Goal: Check status: Check status

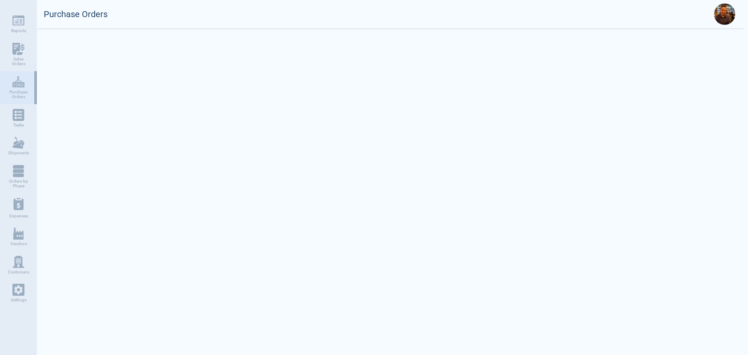
select select "50"
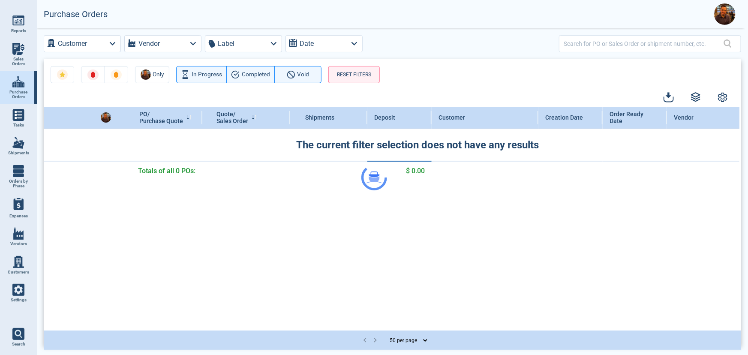
click at [27, 141] on link "Shipments" at bounding box center [18, 146] width 37 height 28
select select "50"
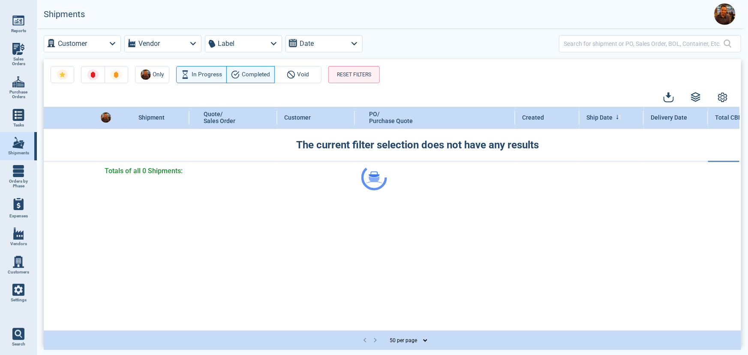
click at [94, 43] on div at bounding box center [374, 177] width 748 height 355
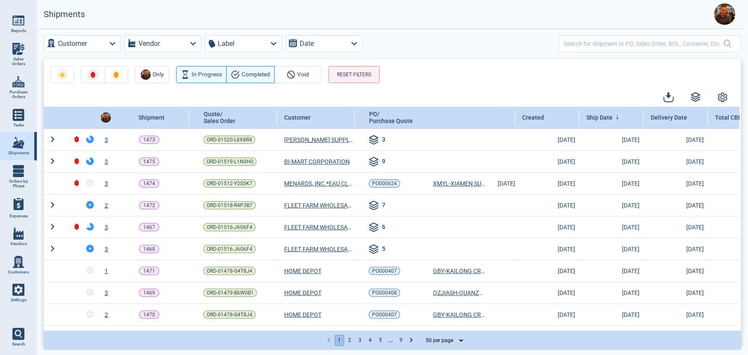
click at [96, 44] on button "Customer" at bounding box center [82, 43] width 77 height 17
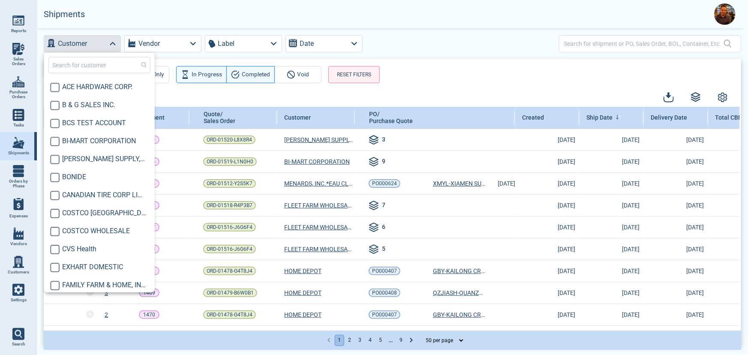
click at [93, 64] on input "text" at bounding box center [99, 65] width 102 height 16
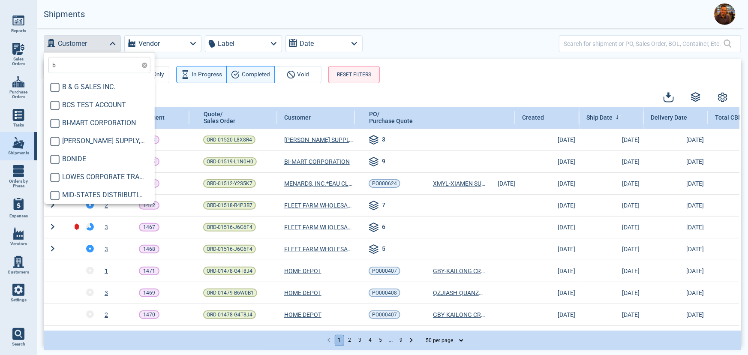
type input "bi"
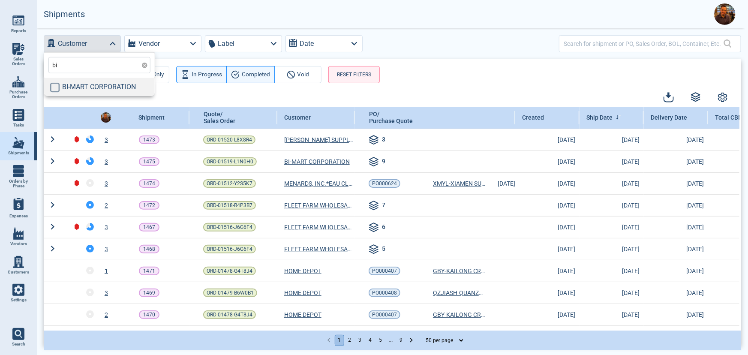
click at [54, 86] on input "checkbox" at bounding box center [55, 87] width 10 height 10
checkbox input "true"
click at [410, 72] on div "Only In Progress Completed Void RESET FILTERS" at bounding box center [393, 71] width 698 height 24
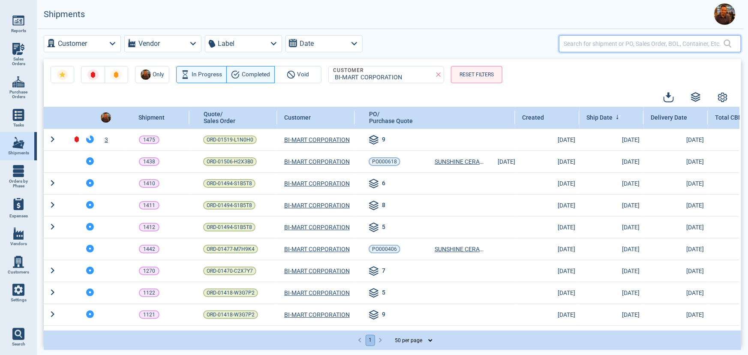
click at [585, 47] on input "text" at bounding box center [644, 43] width 160 height 12
paste input "14775782"
type input "14775782"
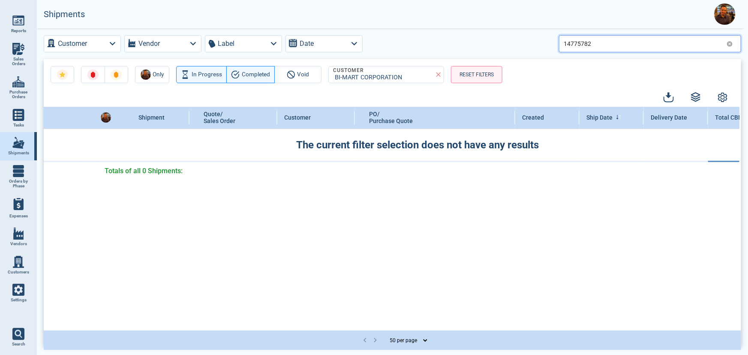
drag, startPoint x: 601, startPoint y: 41, endPoint x: 528, endPoint y: 46, distance: 73.5
click at [528, 46] on div "Customer Vendor Label Date 14775782" at bounding box center [393, 43] width 698 height 17
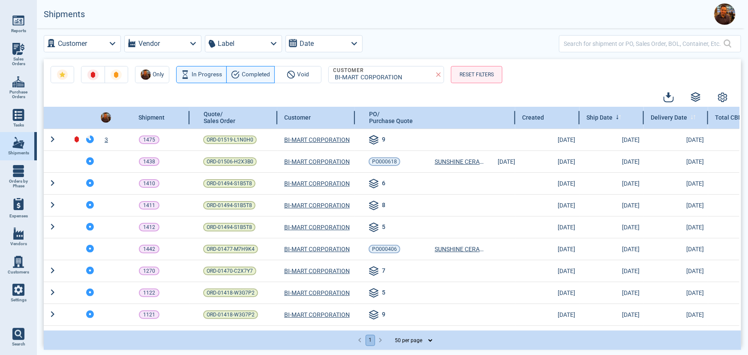
click at [691, 116] on icon at bounding box center [694, 117] width 6 height 5
click at [673, 48] on input "text" at bounding box center [644, 43] width 160 height 12
paste input "3832061"
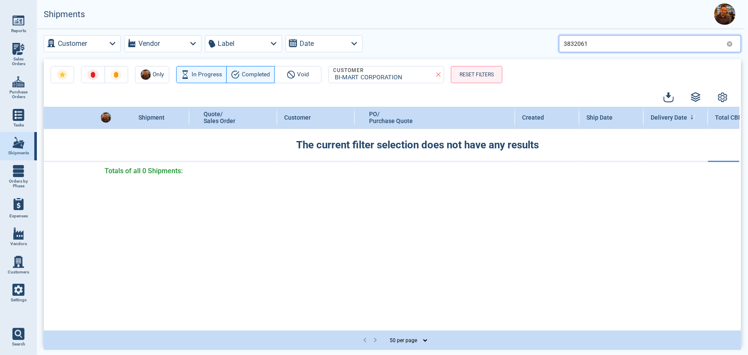
type input "3832061"
click at [730, 45] on icon at bounding box center [730, 44] width 6 height 6
